Goal: Navigation & Orientation: Find specific page/section

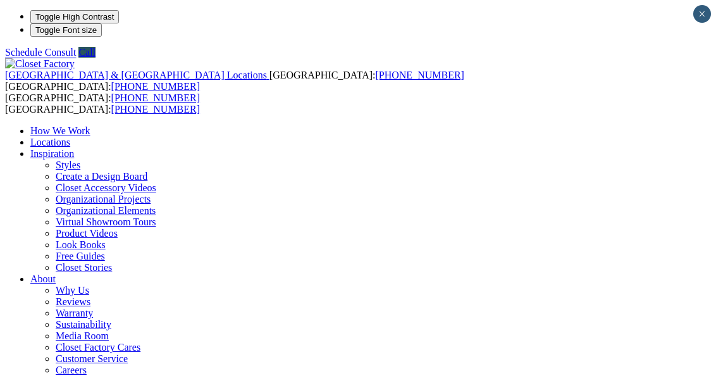
scroll to position [66, 0]
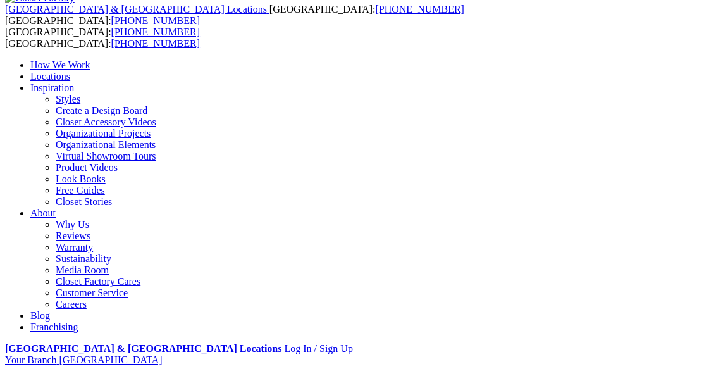
click at [94, 375] on link "Custom Closets" at bounding box center [62, 381] width 64 height 11
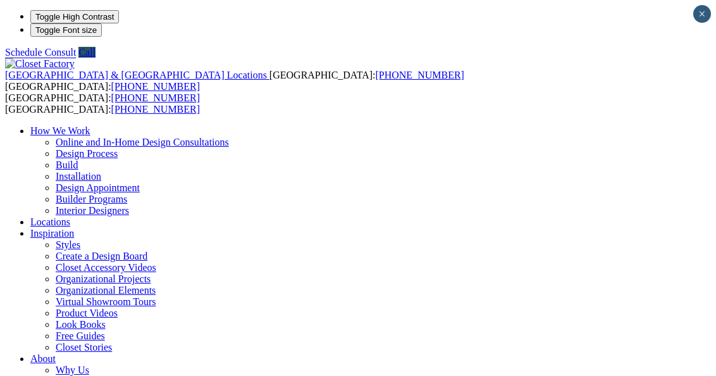
scroll to position [66, 0]
